Goal: Find specific page/section: Find specific page/section

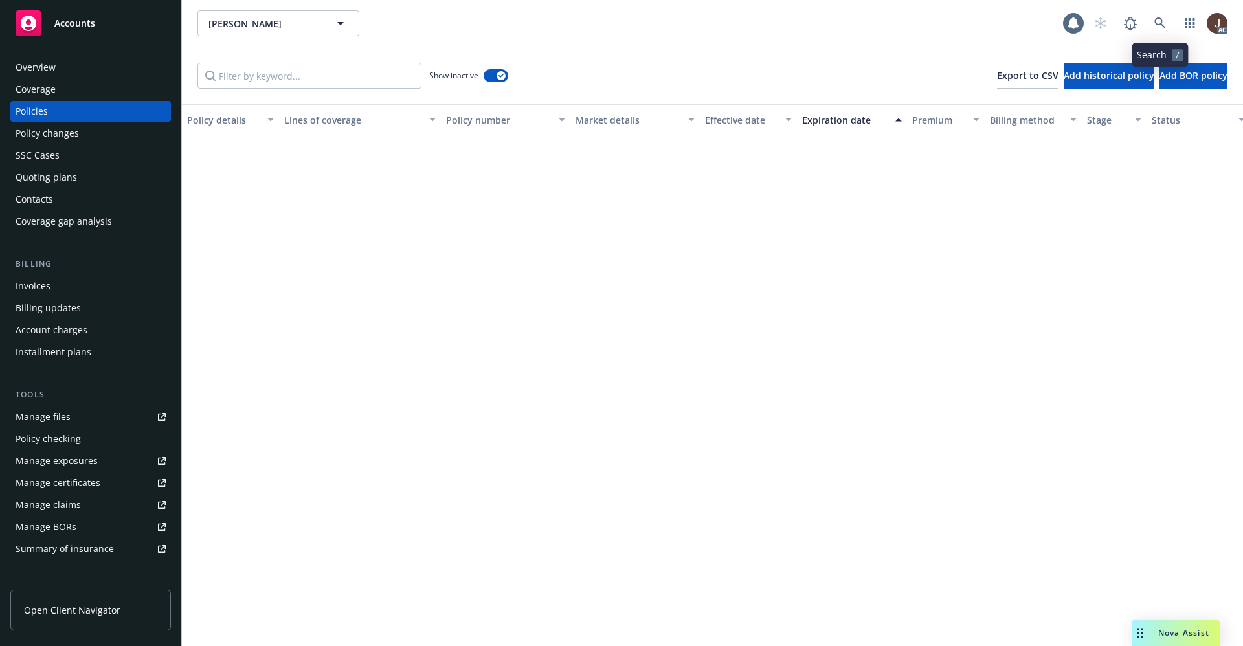
click at [1164, 19] on icon at bounding box center [1160, 23] width 12 height 12
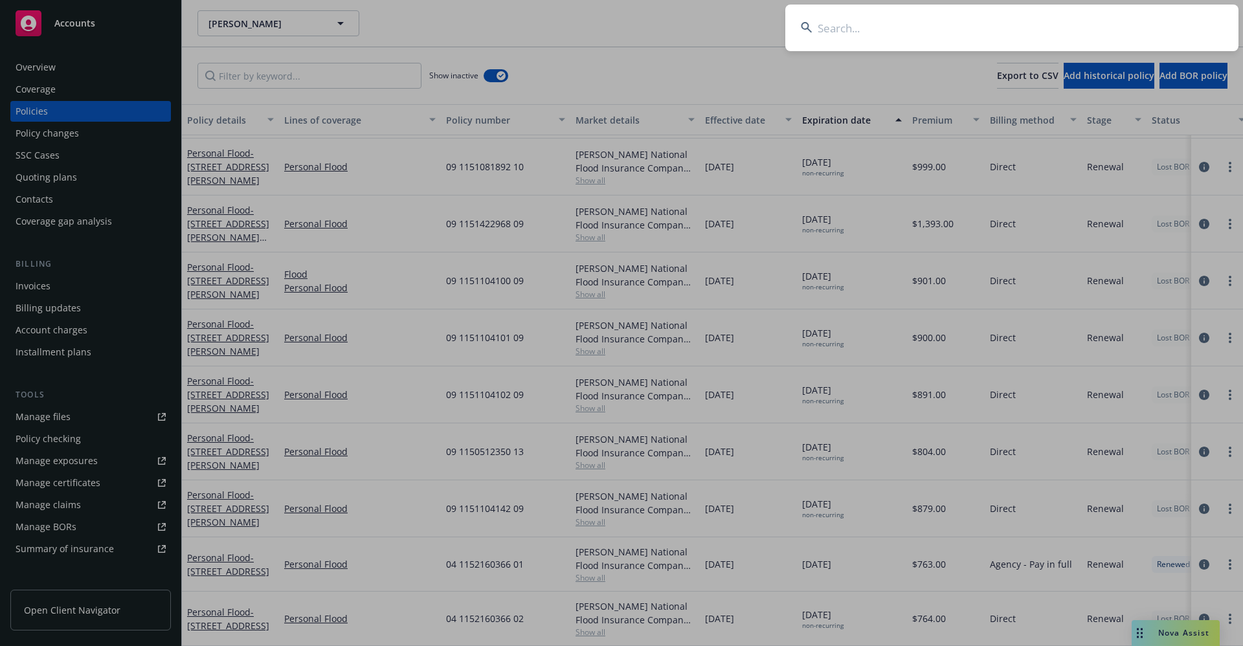
click at [911, 21] on input at bounding box center [1011, 28] width 453 height 47
click at [865, 23] on input at bounding box center [1011, 28] width 453 height 47
paste input "MRichards LL"
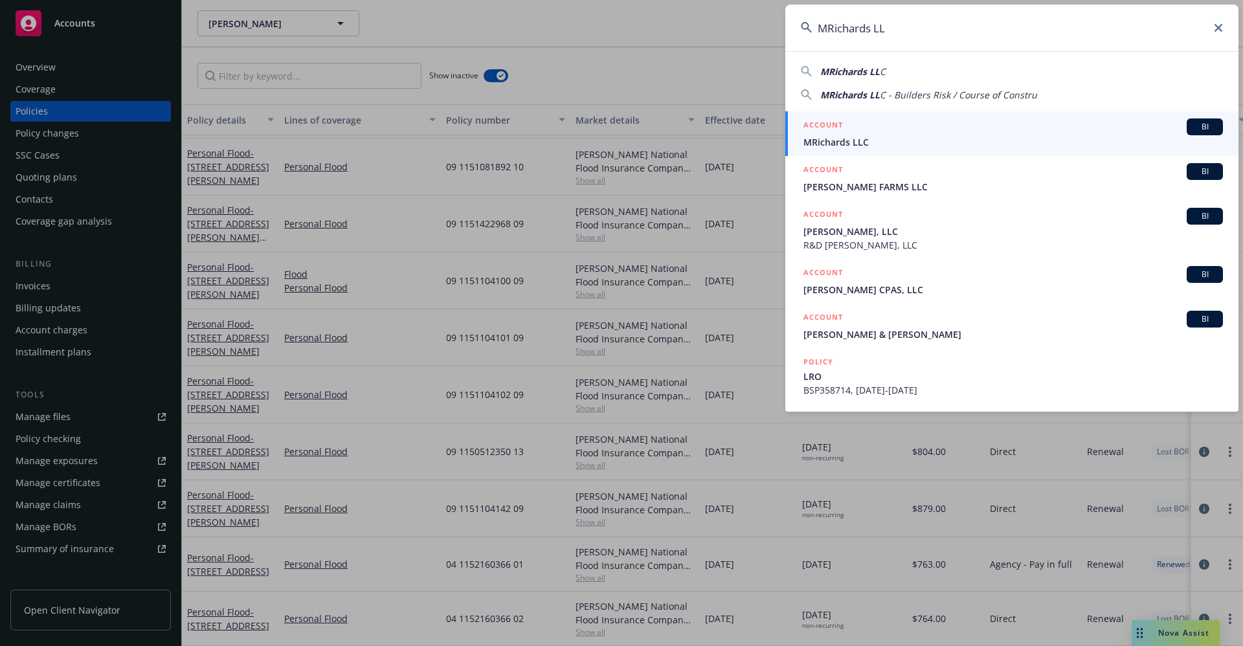
click at [899, 29] on input "MRichards LL" at bounding box center [1011, 28] width 453 height 47
drag, startPoint x: 898, startPoint y: 28, endPoint x: 785, endPoint y: 26, distance: 112.6
click at [788, 26] on input "MRichards LL" at bounding box center [1011, 28] width 453 height 47
click at [946, 38] on input "MRichards LL" at bounding box center [1011, 28] width 453 height 47
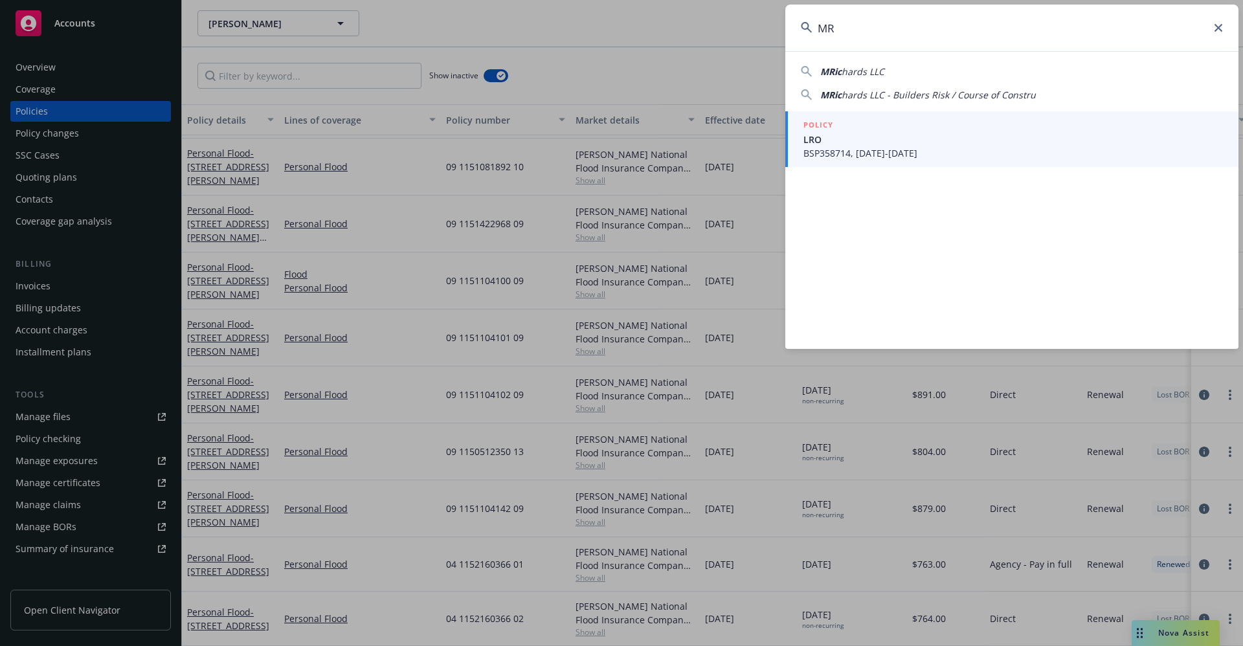
type input "M"
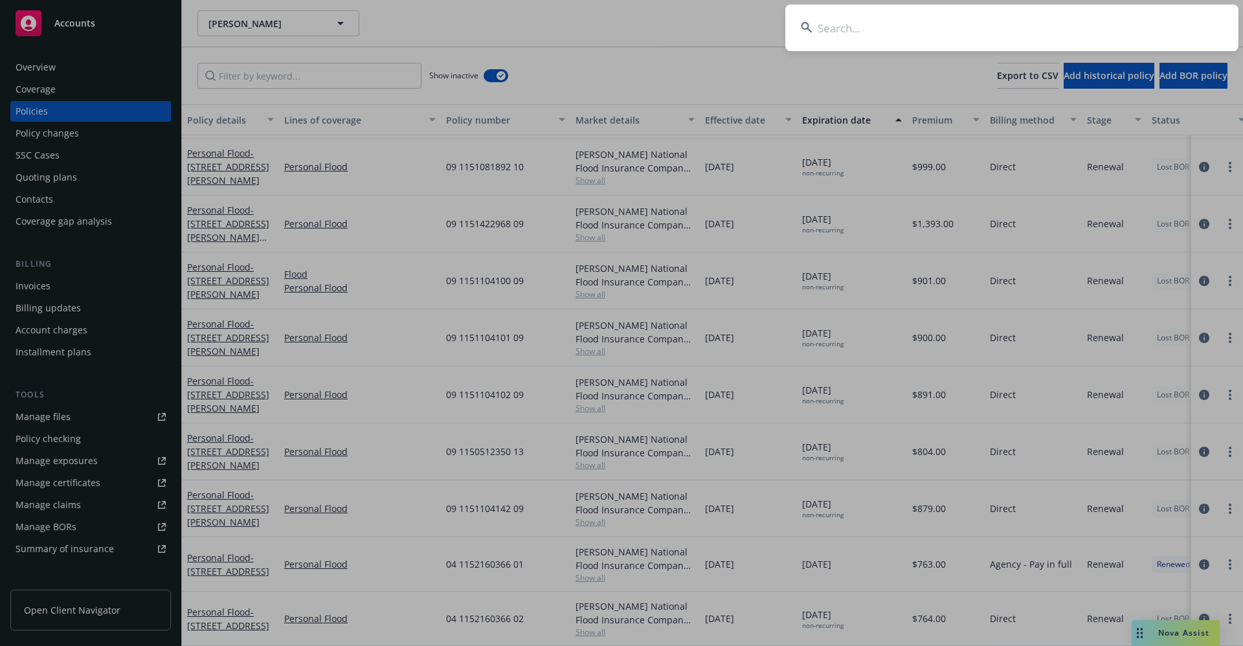
paste input "1602914E -"
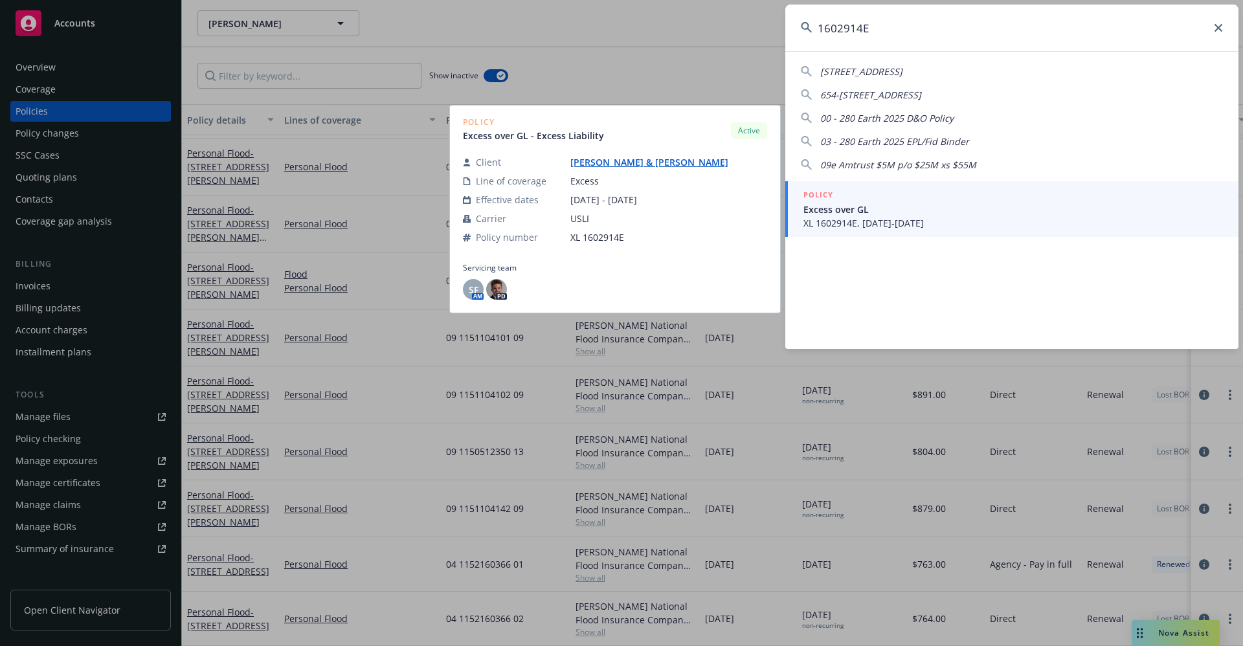
type input "1602914E"
click at [848, 212] on span "Excess over GL" at bounding box center [1012, 210] width 419 height 14
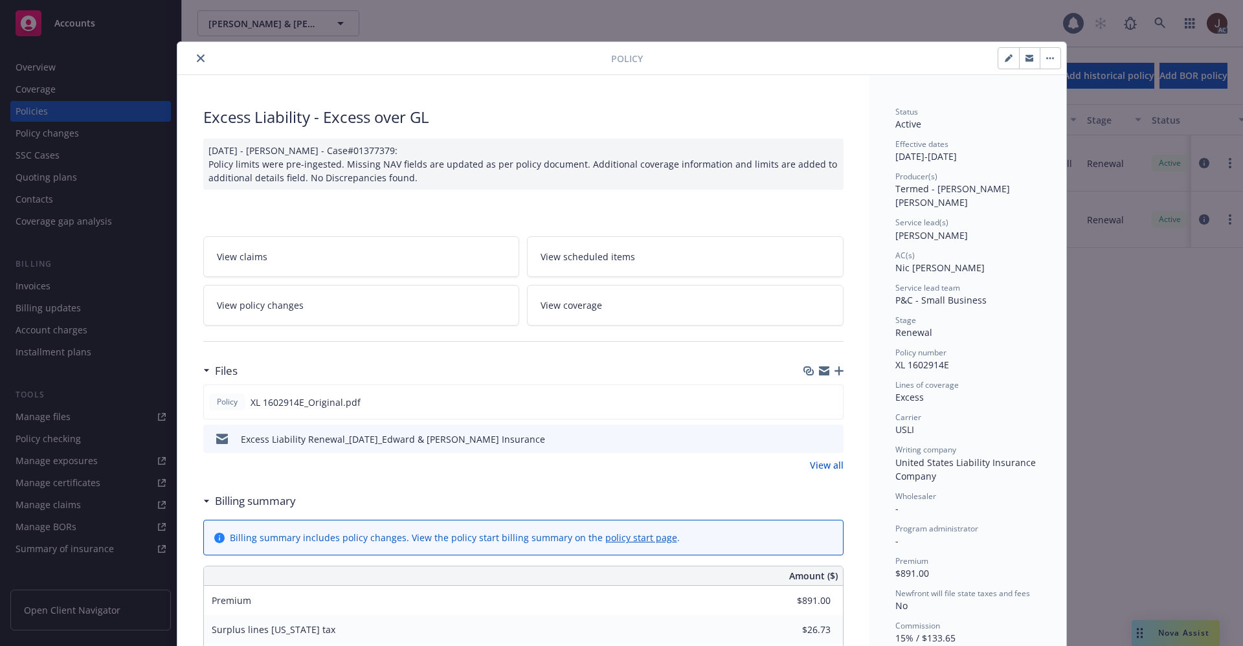
click at [197, 59] on icon "close" at bounding box center [201, 58] width 8 height 8
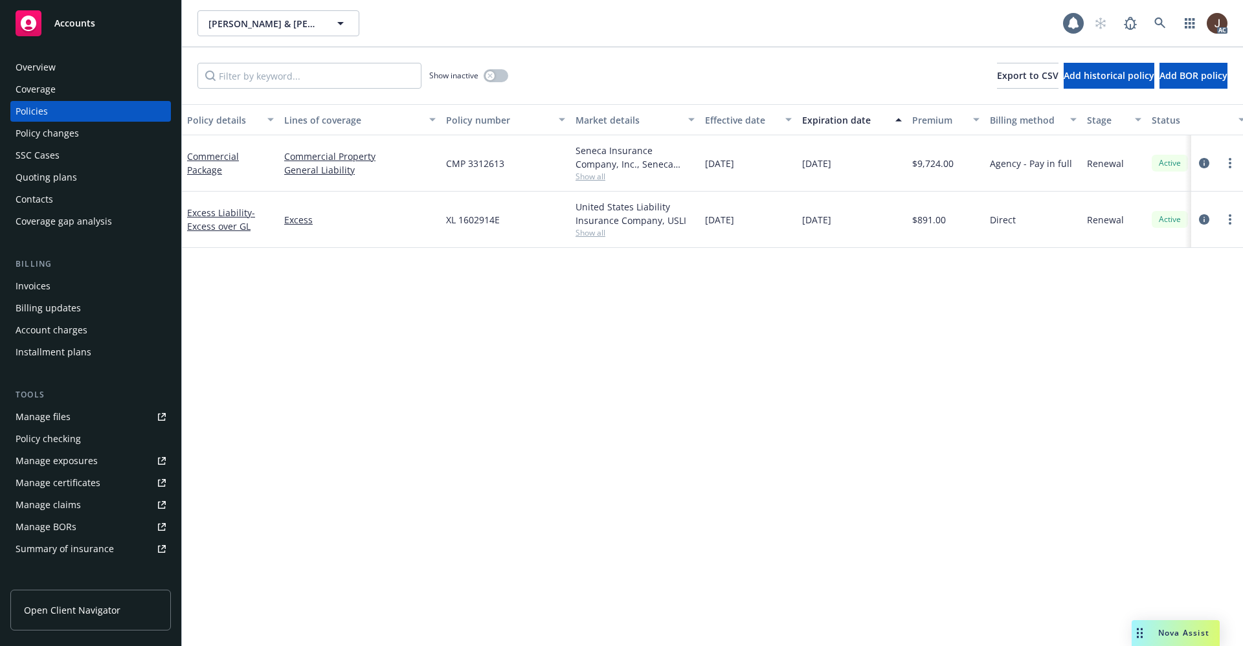
click at [37, 417] on div "Manage files" at bounding box center [43, 416] width 55 height 21
